Goal: Browse casually: Explore the website without a specific task or goal

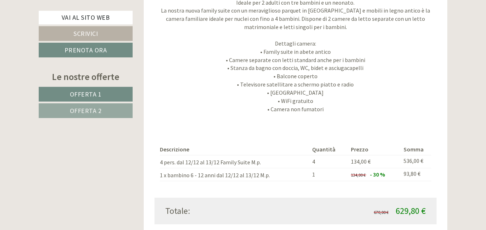
scroll to position [716, 0]
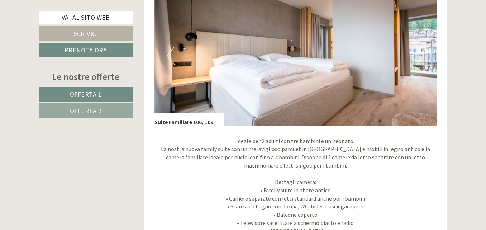
scroll to position [537, 0]
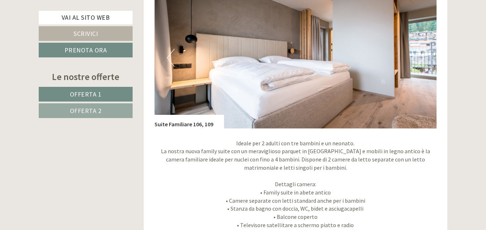
click at [419, 57] on button "Next" at bounding box center [420, 58] width 8 height 18
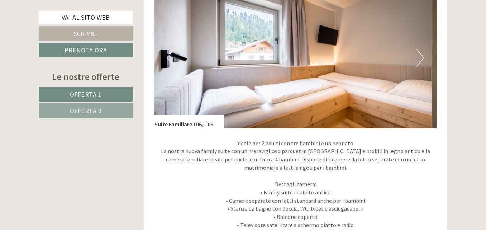
click at [419, 57] on button "Next" at bounding box center [420, 58] width 8 height 18
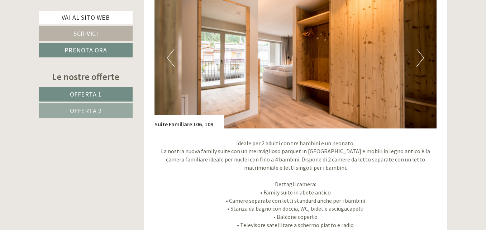
click at [419, 57] on button "Next" at bounding box center [420, 58] width 8 height 18
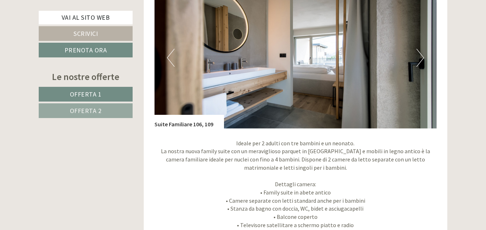
click at [419, 57] on button "Next" at bounding box center [420, 58] width 8 height 18
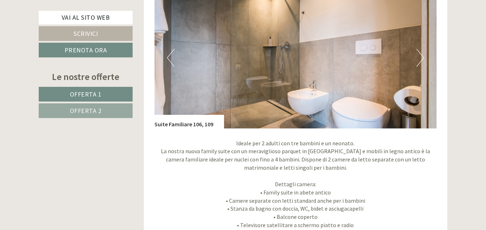
click at [419, 57] on button "Next" at bounding box center [420, 58] width 8 height 18
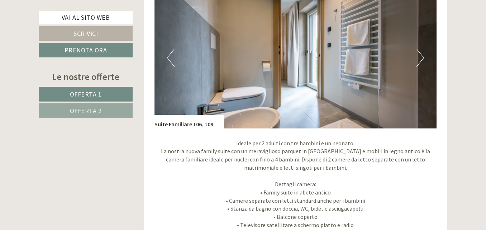
click at [419, 57] on button "Next" at bounding box center [420, 58] width 8 height 18
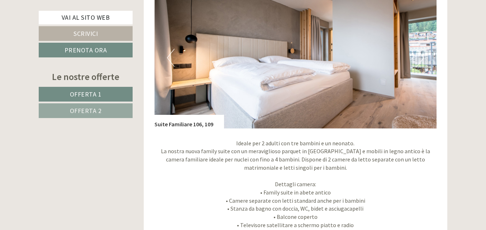
click at [419, 57] on button "Next" at bounding box center [420, 58] width 8 height 18
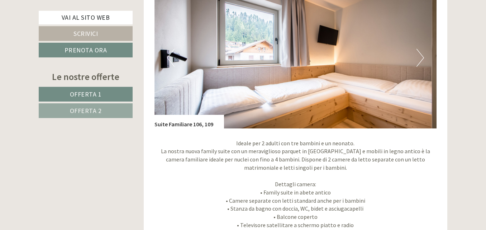
click at [419, 62] on button "Next" at bounding box center [420, 58] width 8 height 18
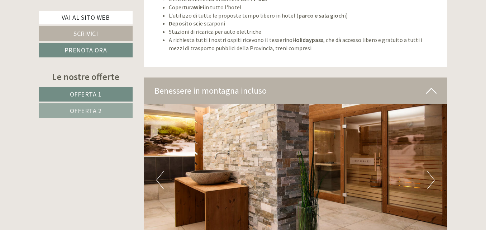
scroll to position [2113, 0]
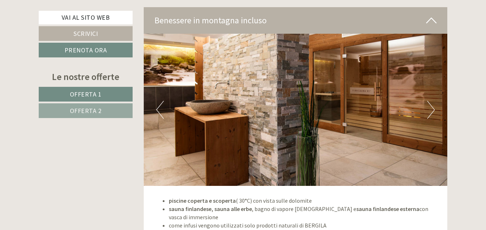
click at [429, 101] on button "Next" at bounding box center [431, 110] width 8 height 18
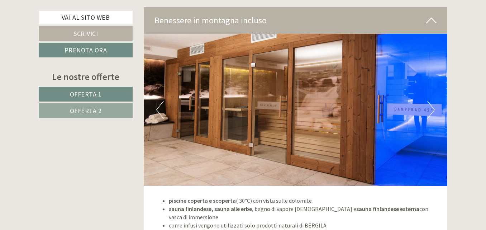
click at [429, 101] on button "Next" at bounding box center [431, 110] width 8 height 18
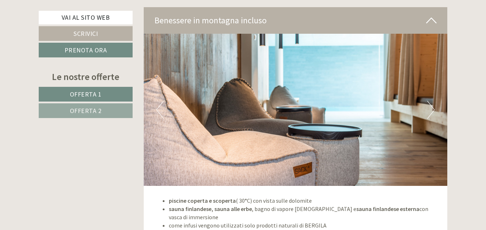
click at [432, 101] on button "Next" at bounding box center [431, 110] width 8 height 18
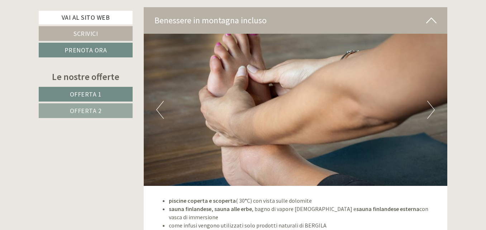
click at [428, 101] on button "Next" at bounding box center [431, 110] width 8 height 18
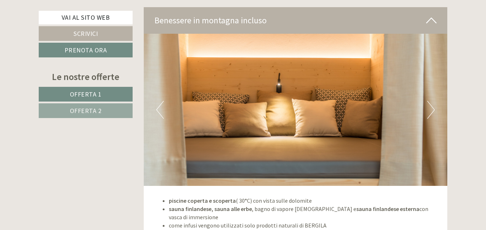
click at [433, 101] on button "Next" at bounding box center [431, 110] width 8 height 18
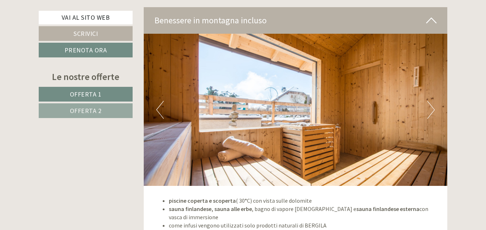
click at [433, 101] on button "Next" at bounding box center [431, 110] width 8 height 18
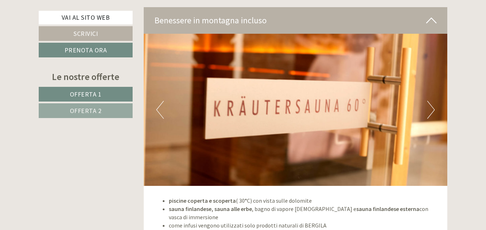
click at [433, 101] on button "Next" at bounding box center [431, 110] width 8 height 18
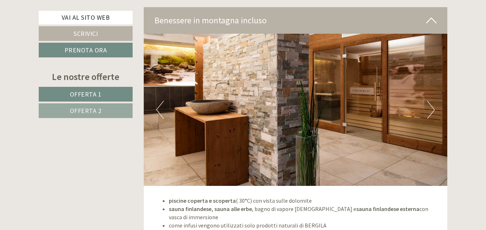
click at [433, 101] on button "Next" at bounding box center [431, 110] width 8 height 18
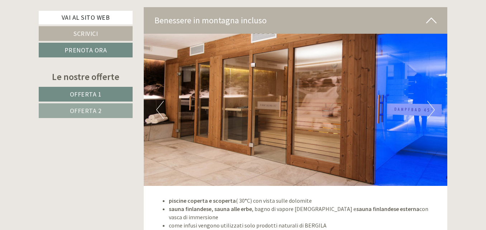
click at [430, 102] on button "Next" at bounding box center [431, 110] width 8 height 18
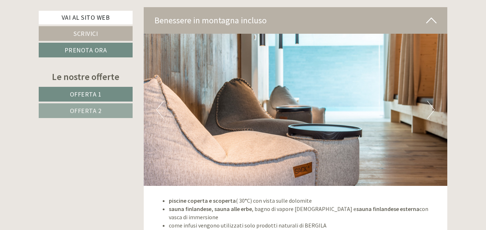
click at [430, 102] on button "Next" at bounding box center [431, 110] width 8 height 18
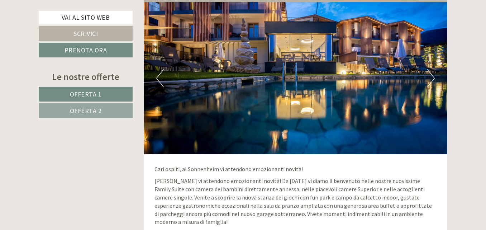
scroll to position [1469, 0]
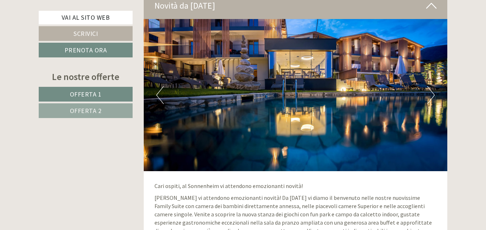
click at [429, 96] on button "Next" at bounding box center [431, 95] width 8 height 18
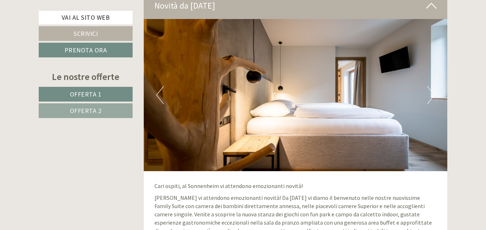
click at [429, 96] on button "Next" at bounding box center [431, 95] width 8 height 18
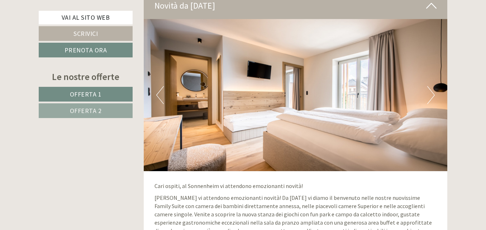
click at [429, 96] on button "Next" at bounding box center [431, 95] width 8 height 18
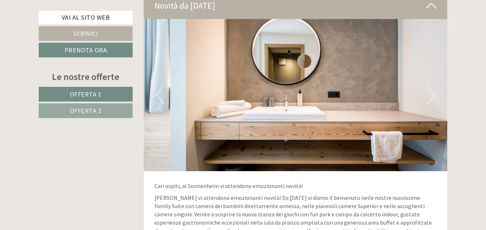
click at [429, 96] on button "Next" at bounding box center [431, 95] width 8 height 18
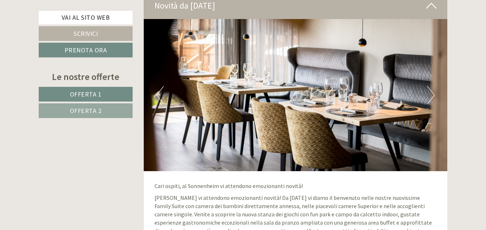
click at [429, 94] on button "Next" at bounding box center [431, 95] width 8 height 18
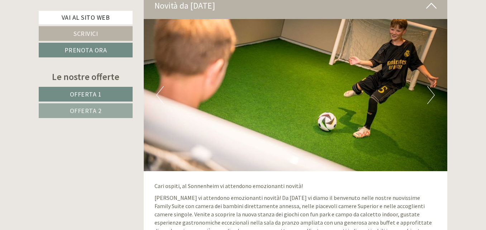
click at [429, 94] on button "Next" at bounding box center [431, 95] width 8 height 18
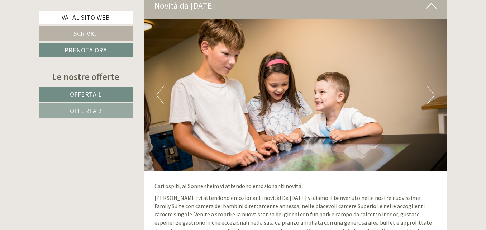
click at [429, 94] on button "Next" at bounding box center [431, 95] width 8 height 18
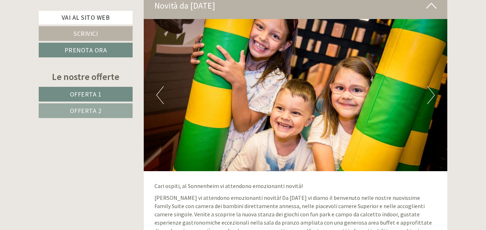
click at [429, 94] on button "Next" at bounding box center [431, 95] width 8 height 18
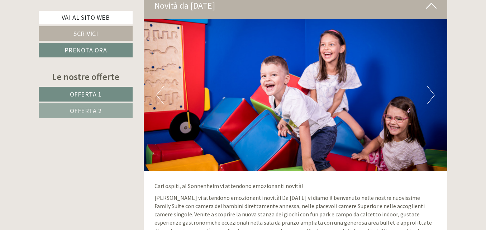
click at [429, 94] on button "Next" at bounding box center [431, 95] width 8 height 18
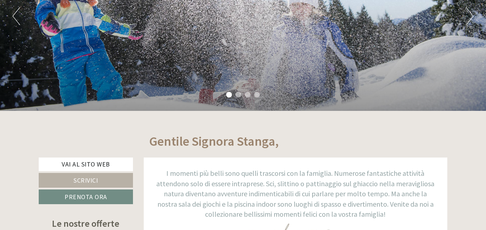
scroll to position [0, 0]
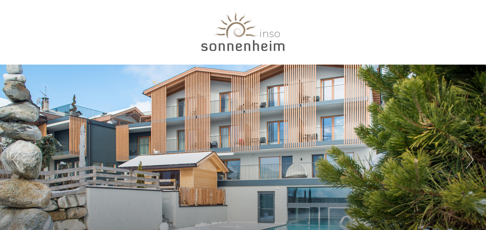
drag, startPoint x: 241, startPoint y: 39, endPoint x: 194, endPoint y: 113, distance: 87.9
click at [194, 113] on div "Previous Next 1 2 3 4" at bounding box center [243, 158] width 486 height 189
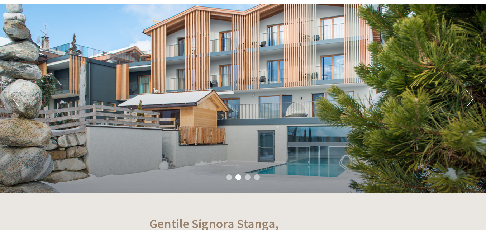
scroll to position [72, 0]
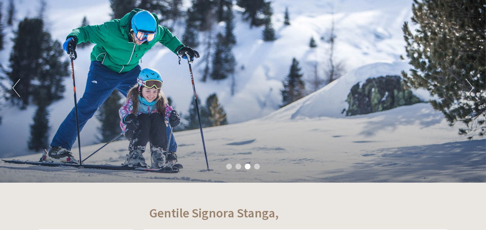
click at [234, 165] on ul "1 2 3 4" at bounding box center [243, 167] width 486 height 8
click at [239, 166] on li "2" at bounding box center [238, 166] width 6 height 6
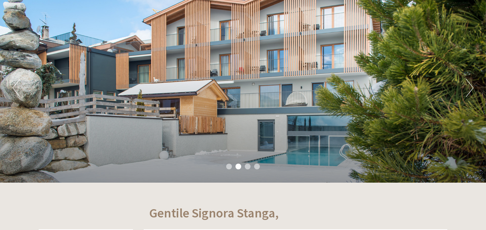
click at [256, 167] on li "4" at bounding box center [257, 166] width 6 height 6
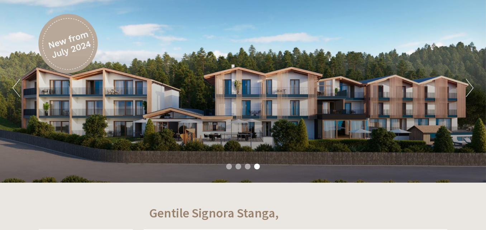
click at [256, 167] on li "4" at bounding box center [257, 166] width 6 height 6
click at [256, 166] on li "4" at bounding box center [257, 166] width 6 height 6
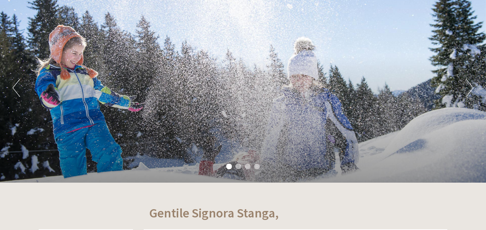
click at [235, 167] on li "2" at bounding box center [238, 166] width 6 height 6
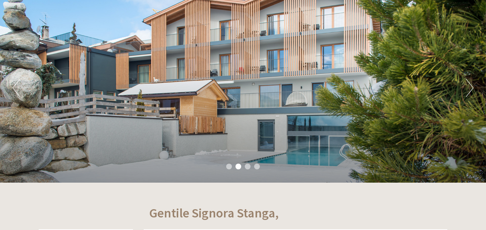
click at [244, 167] on ul "1 2 3 4" at bounding box center [243, 167] width 486 height 8
click at [249, 168] on li "3" at bounding box center [248, 166] width 6 height 6
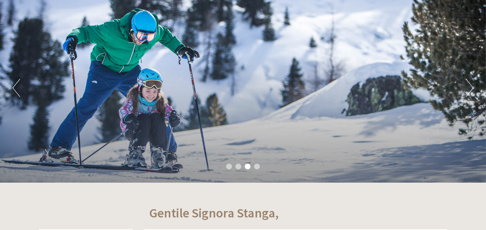
click at [258, 166] on li "4" at bounding box center [257, 166] width 6 height 6
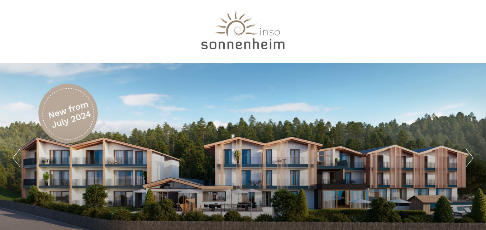
scroll to position [0, 0]
